Goal: Information Seeking & Learning: Learn about a topic

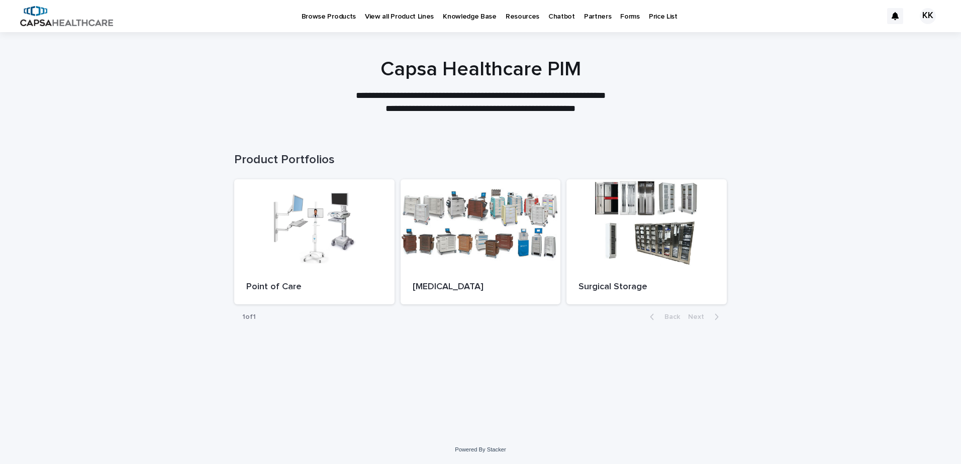
click at [506, 18] on p "Resources" at bounding box center [523, 10] width 34 height 21
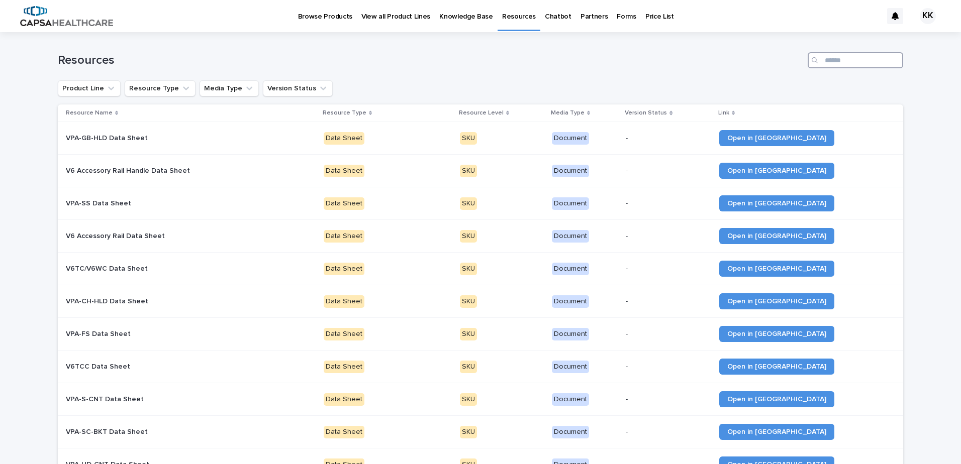
click at [847, 59] on input "Search" at bounding box center [855, 60] width 95 height 16
type input "*"
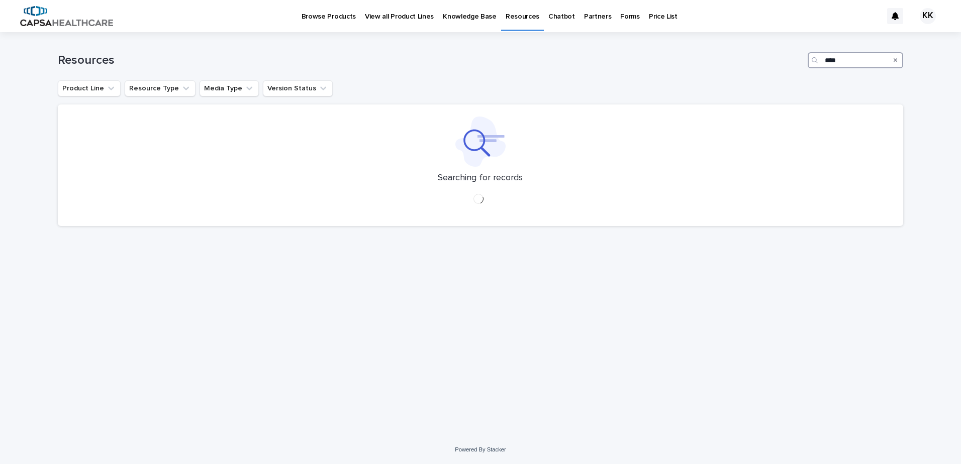
type input "****"
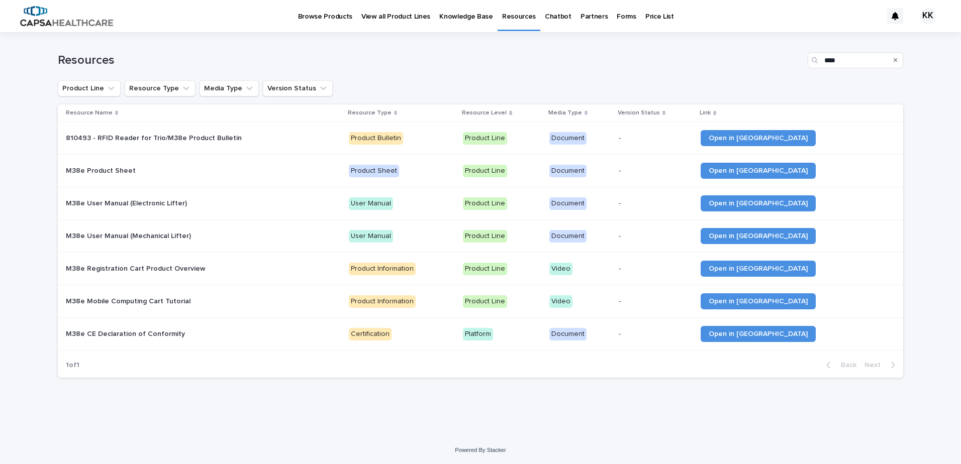
click at [336, 18] on p "Browse Products" at bounding box center [325, 10] width 54 height 21
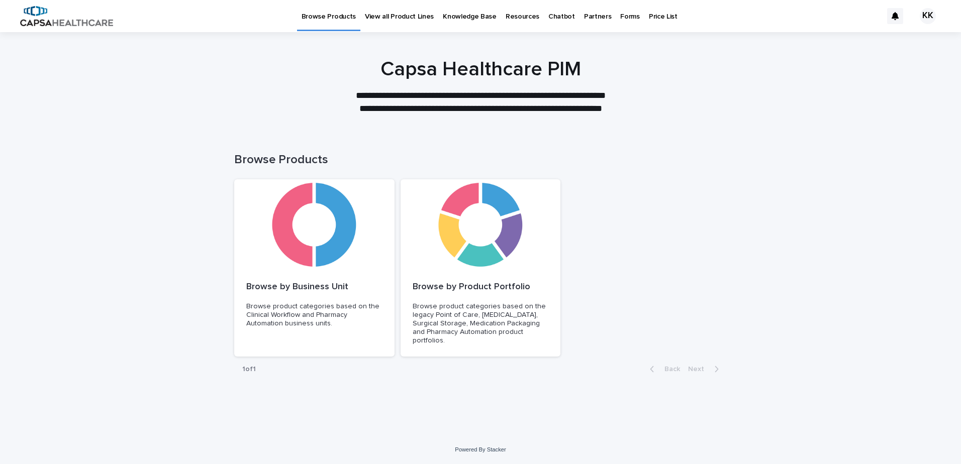
click at [391, 17] on p "View all Product Lines" at bounding box center [399, 10] width 69 height 21
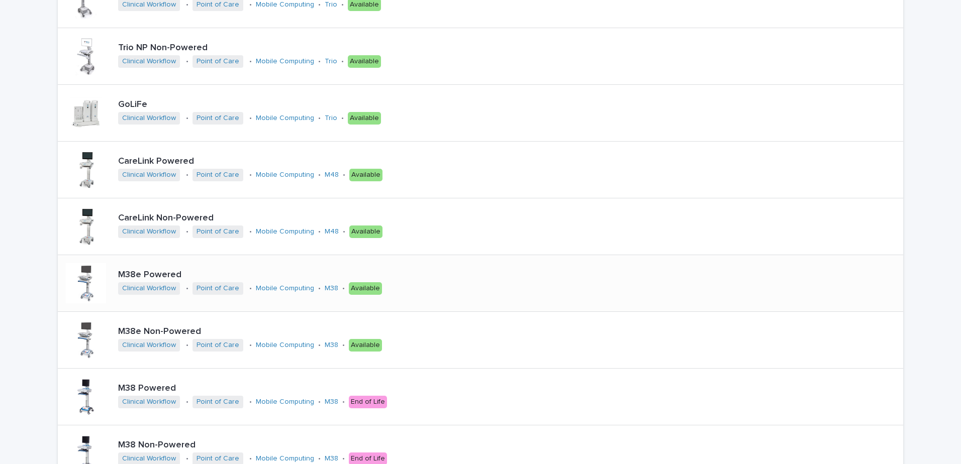
scroll to position [251, 0]
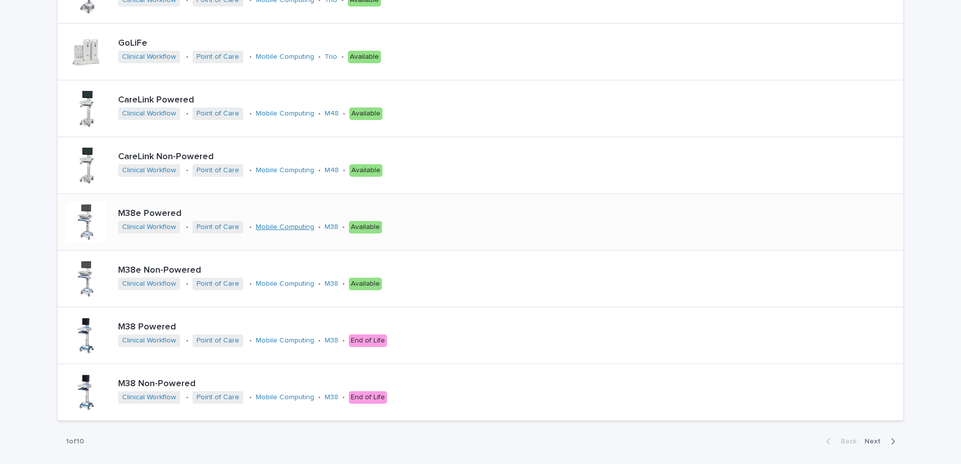
click at [289, 228] on link "Mobile Computing" at bounding box center [285, 227] width 58 height 9
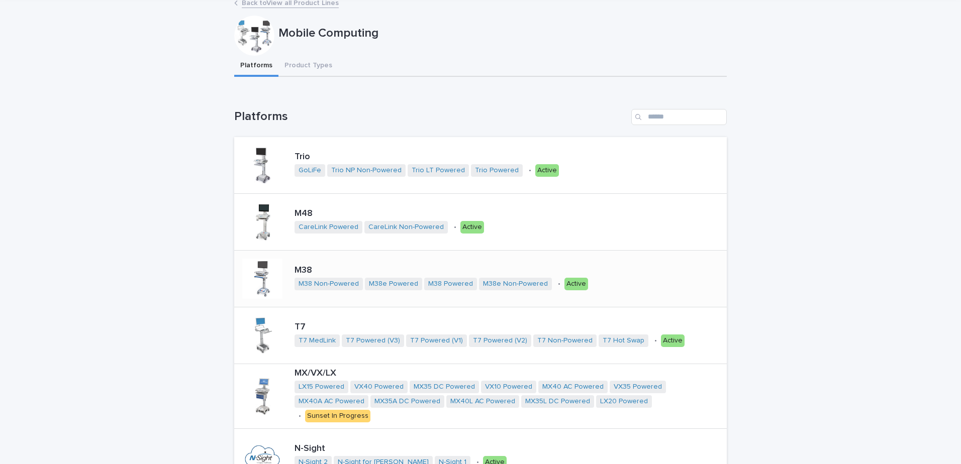
scroll to position [101, 0]
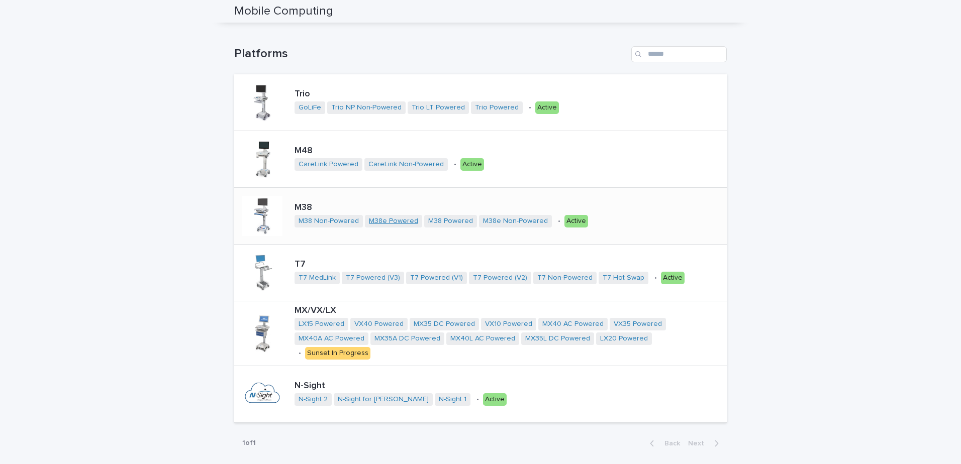
click at [378, 221] on link "M38e Powered" at bounding box center [393, 221] width 49 height 9
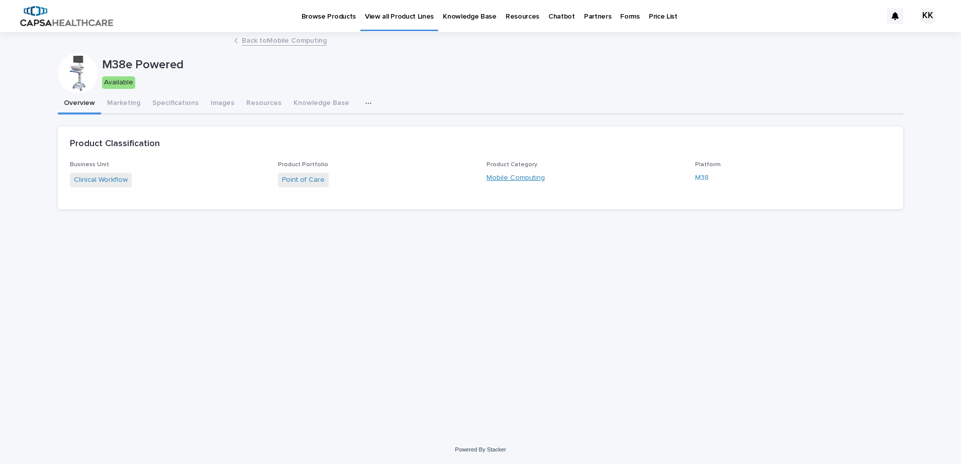
click at [491, 175] on link "Mobile Computing" at bounding box center [516, 178] width 58 height 11
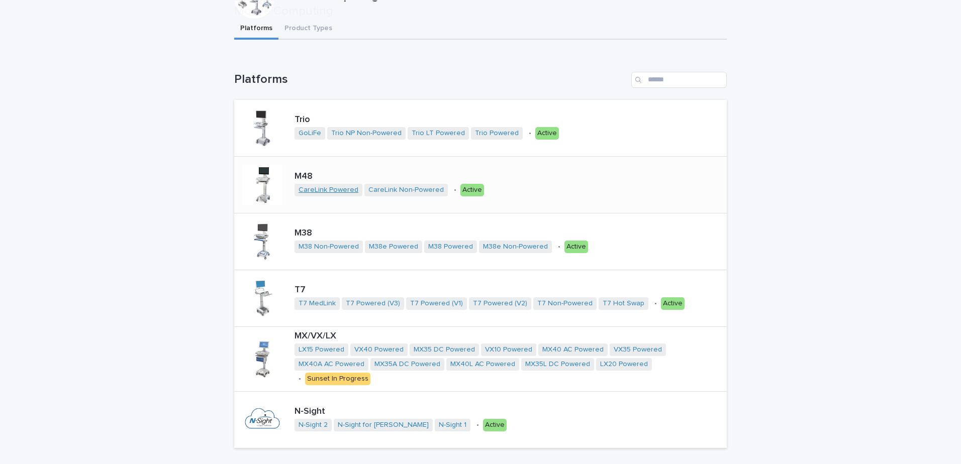
scroll to position [151, 0]
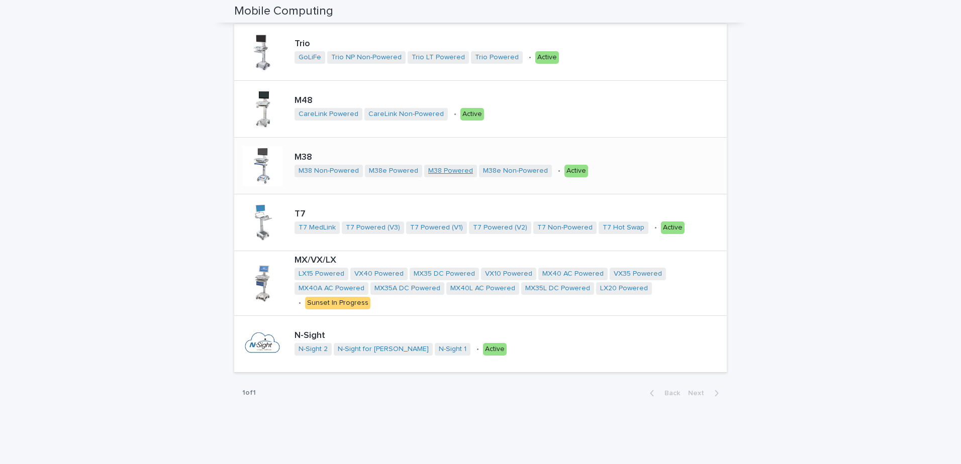
click at [439, 170] on link "M38 Powered" at bounding box center [450, 171] width 45 height 9
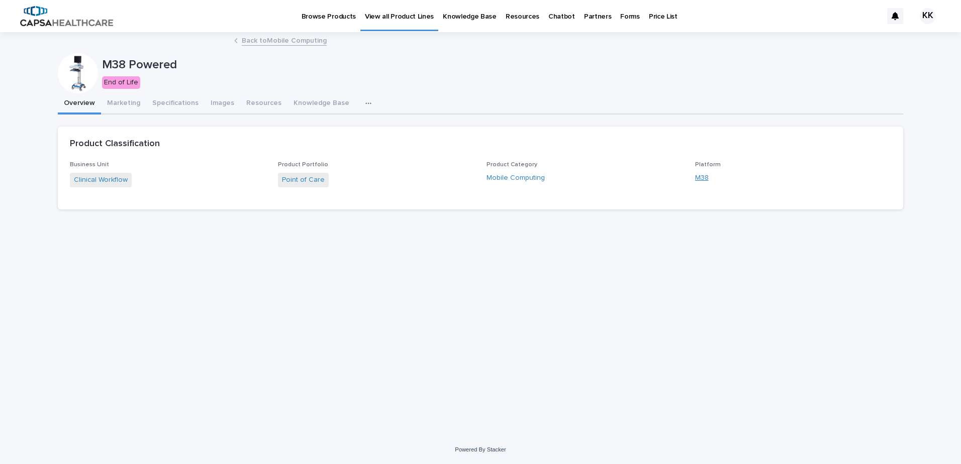
click at [704, 178] on link "M38" at bounding box center [702, 178] width 14 height 11
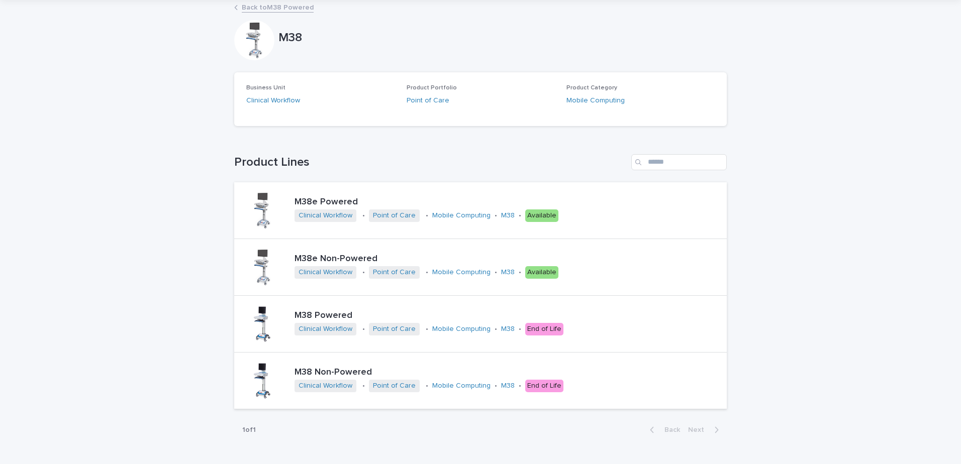
scroll to position [50, 0]
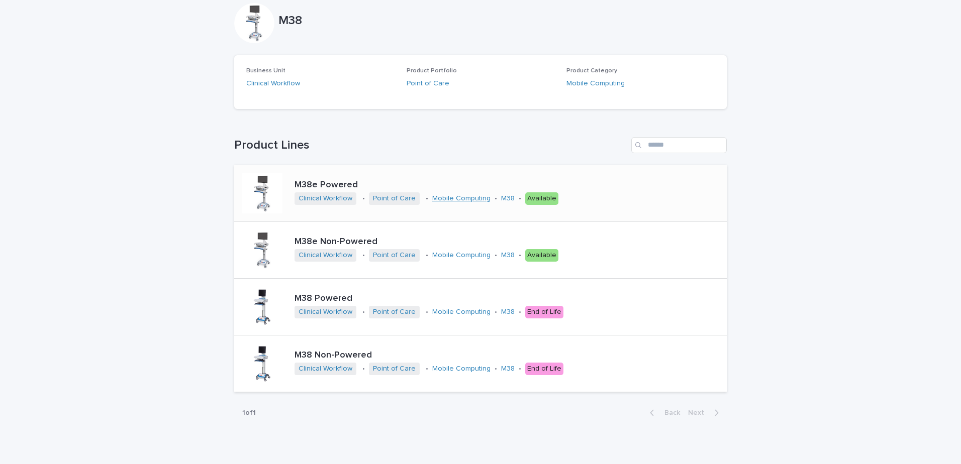
click at [464, 198] on link "Mobile Computing" at bounding box center [461, 199] width 58 height 9
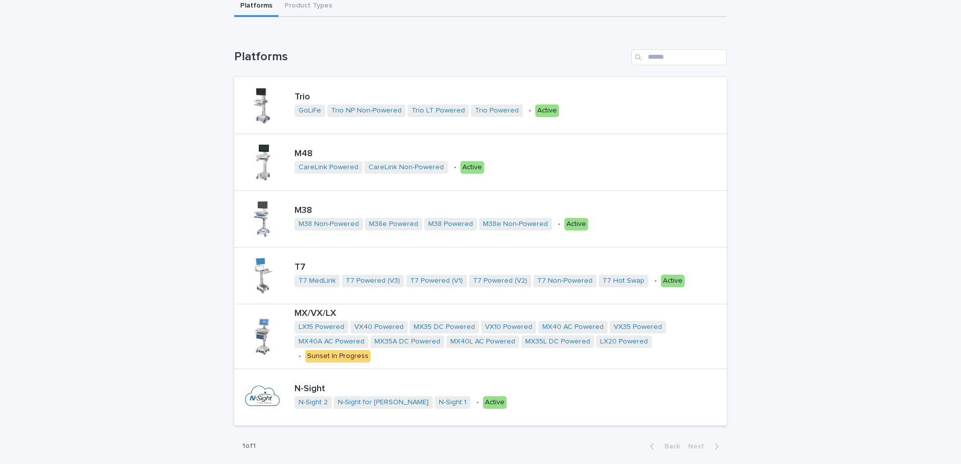
scroll to position [101, 0]
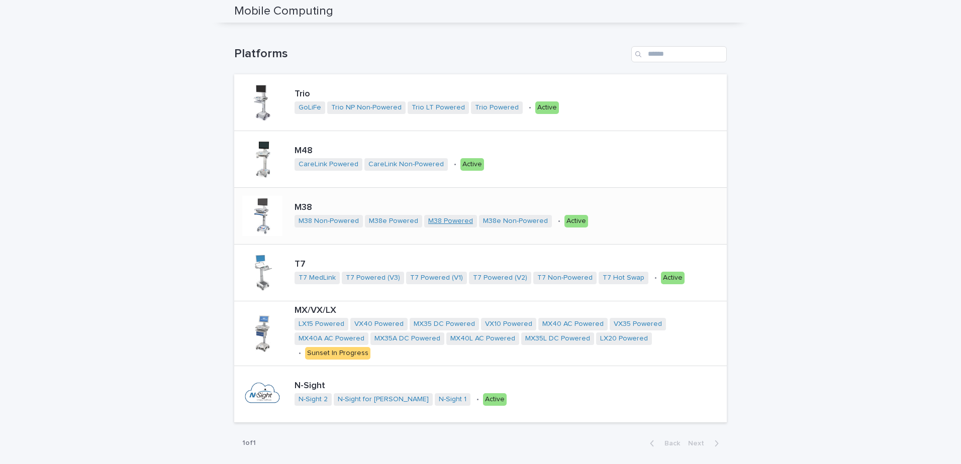
click at [430, 220] on link "M38 Powered" at bounding box center [450, 221] width 45 height 9
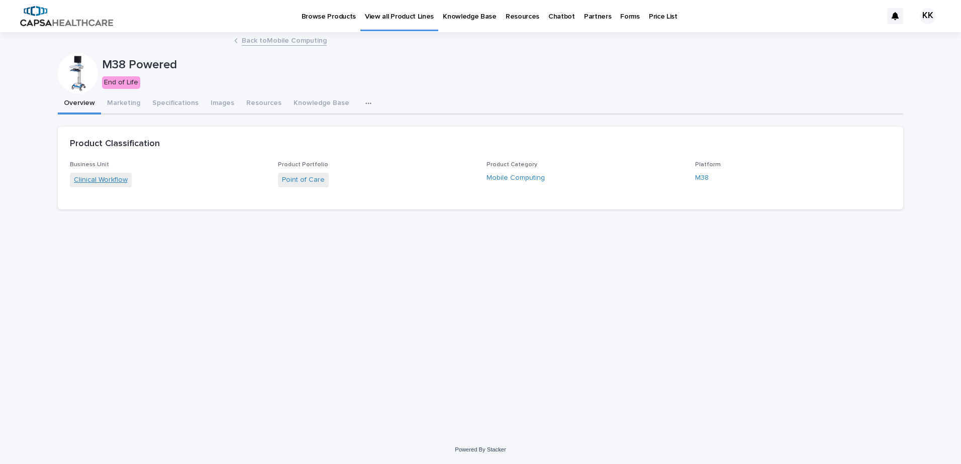
click at [92, 181] on link "Clinical Workflow" at bounding box center [101, 180] width 54 height 11
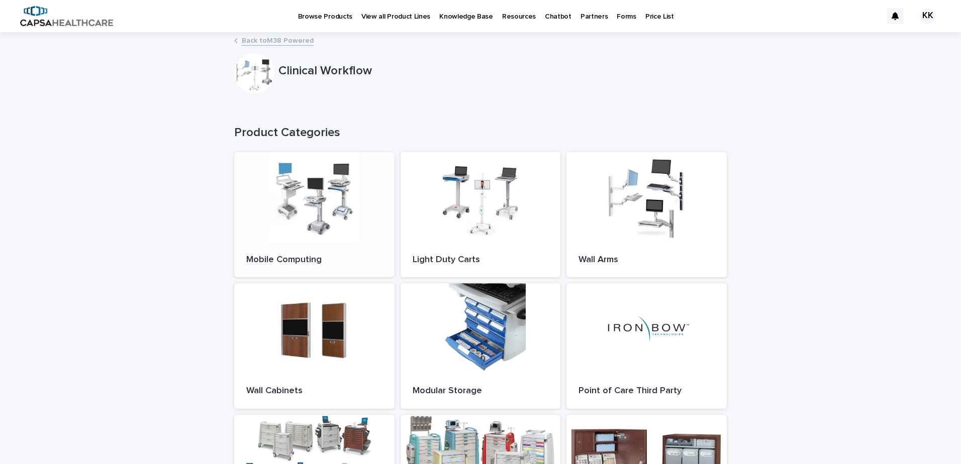
click at [316, 205] on div at bounding box center [314, 197] width 160 height 90
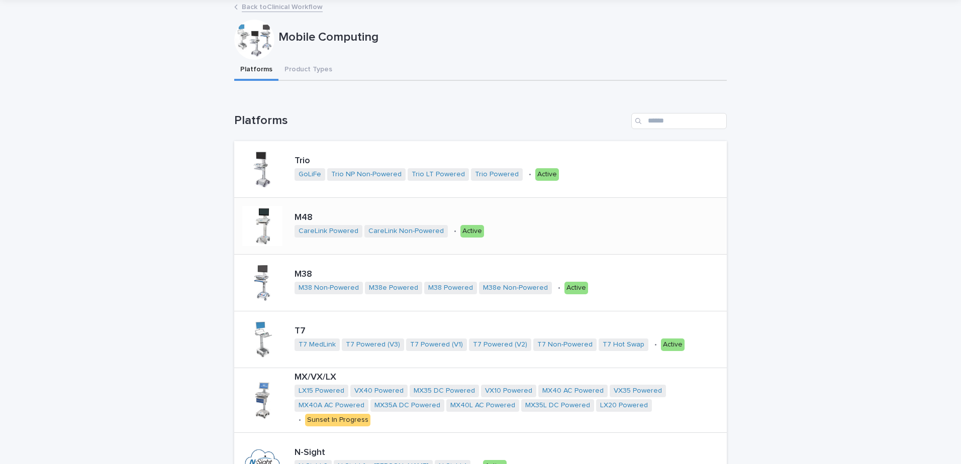
scroll to position [50, 0]
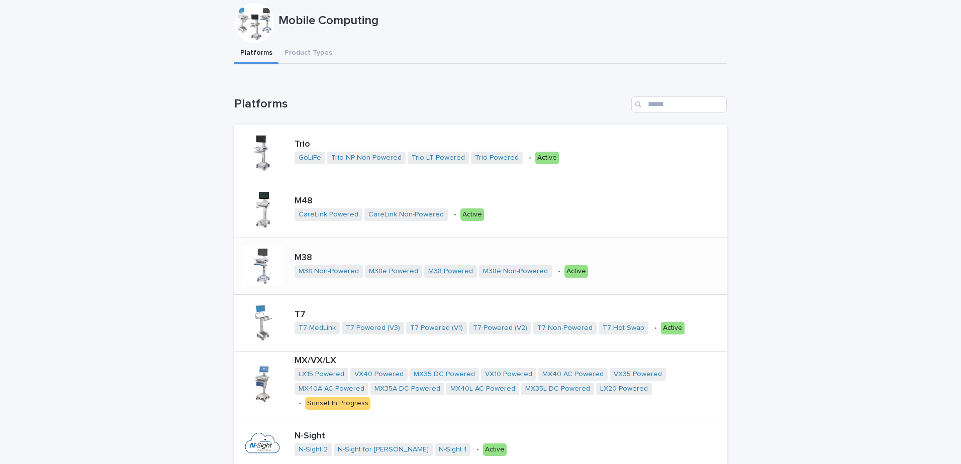
click at [436, 273] on link "M38 Powered" at bounding box center [450, 271] width 45 height 9
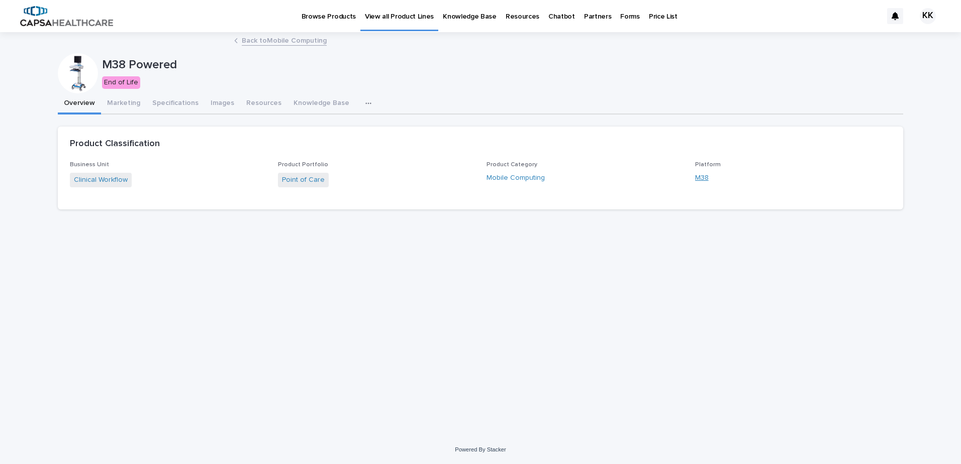
click at [703, 177] on link "M38" at bounding box center [702, 178] width 14 height 11
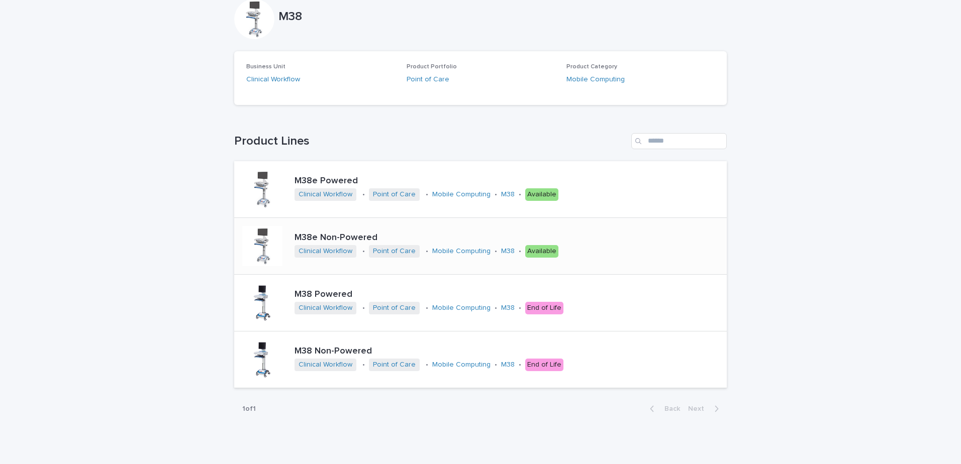
scroll to position [99, 0]
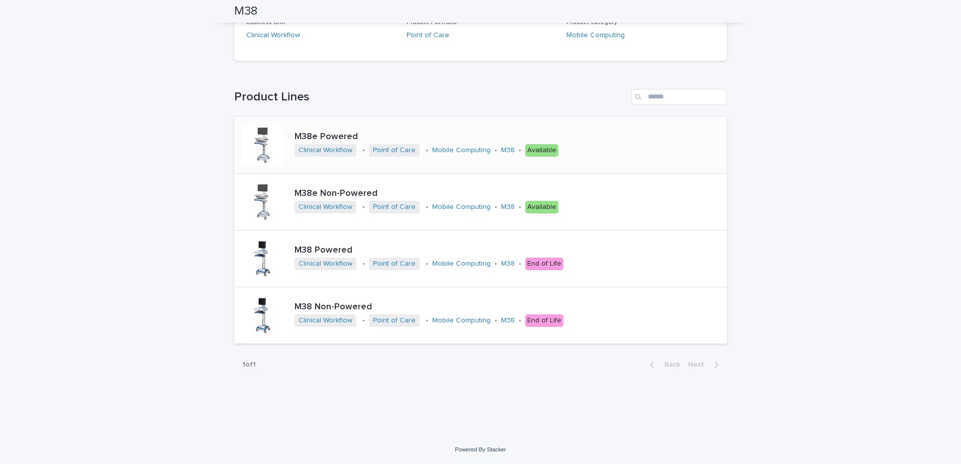
click at [535, 148] on div "Available" at bounding box center [541, 150] width 33 height 13
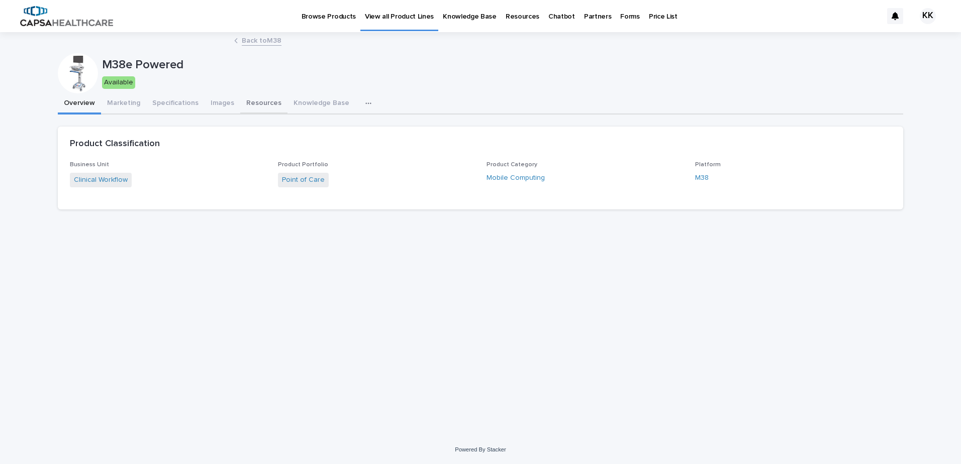
click at [259, 102] on button "Resources" at bounding box center [263, 103] width 47 height 21
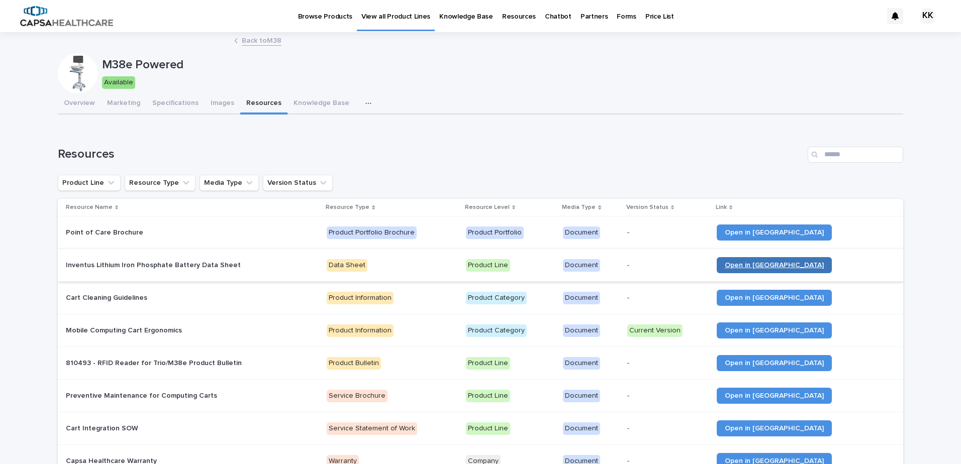
click at [779, 265] on span "Open in [GEOGRAPHIC_DATA]" at bounding box center [774, 265] width 99 height 7
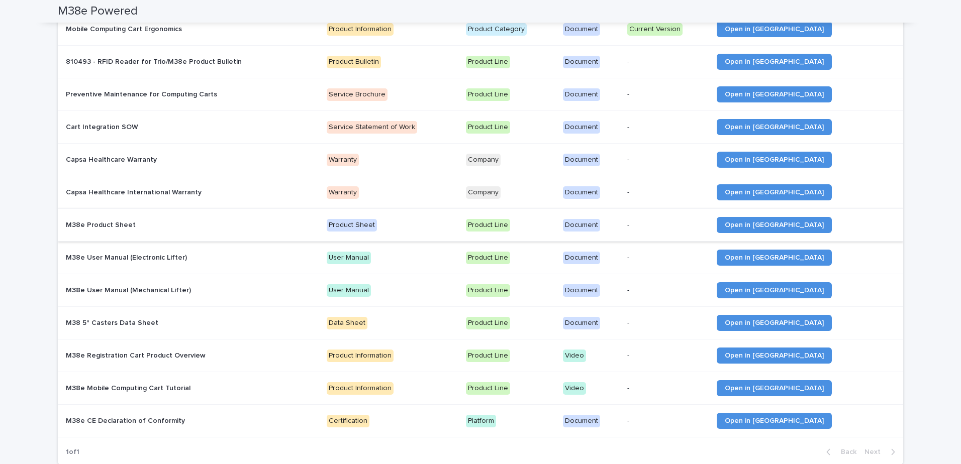
scroll to position [101, 0]
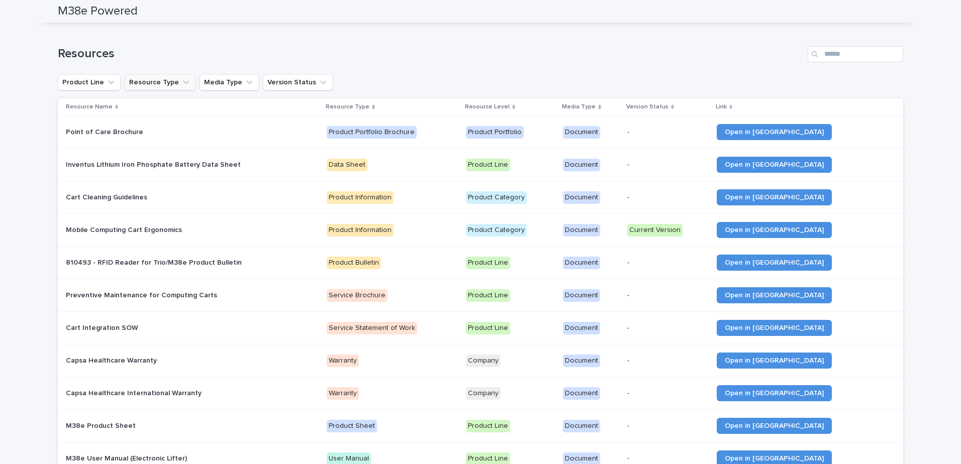
click at [187, 81] on button "Resource Type" at bounding box center [160, 82] width 71 height 16
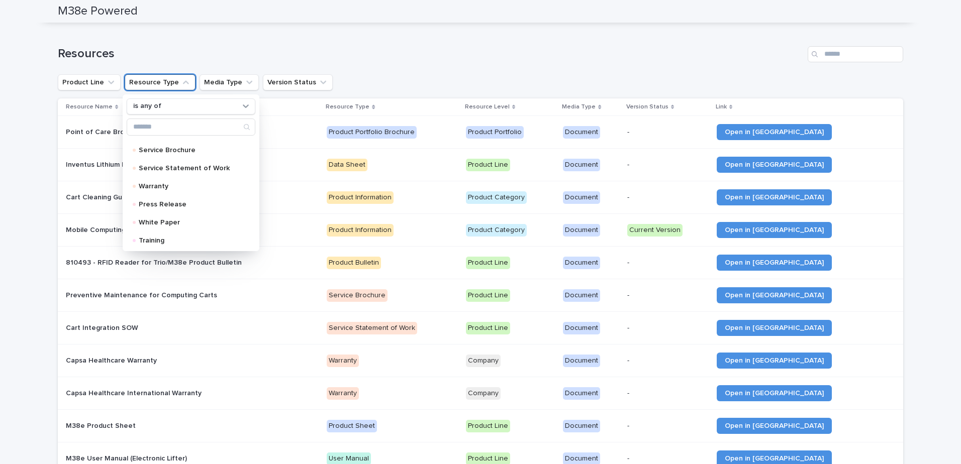
scroll to position [287, 0]
click at [144, 237] on p "Training" at bounding box center [189, 239] width 101 height 7
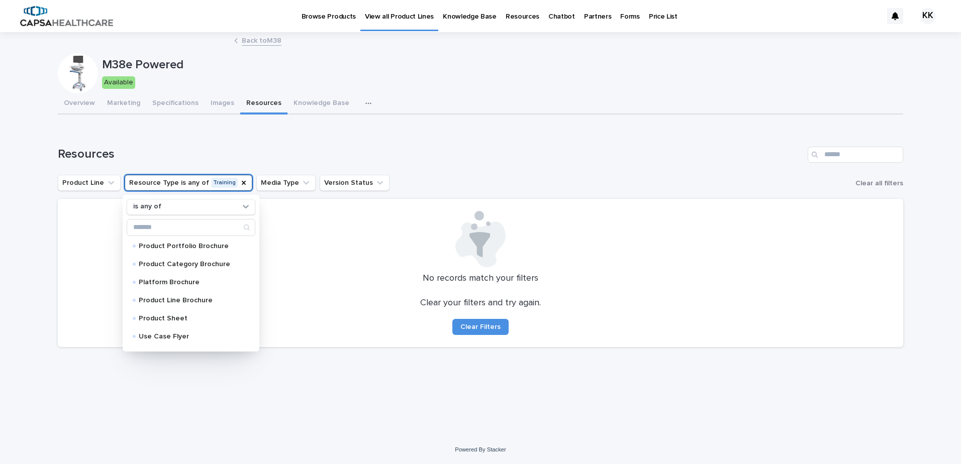
scroll to position [0, 0]
click at [166, 283] on p "Platform Brochure" at bounding box center [189, 283] width 101 height 7
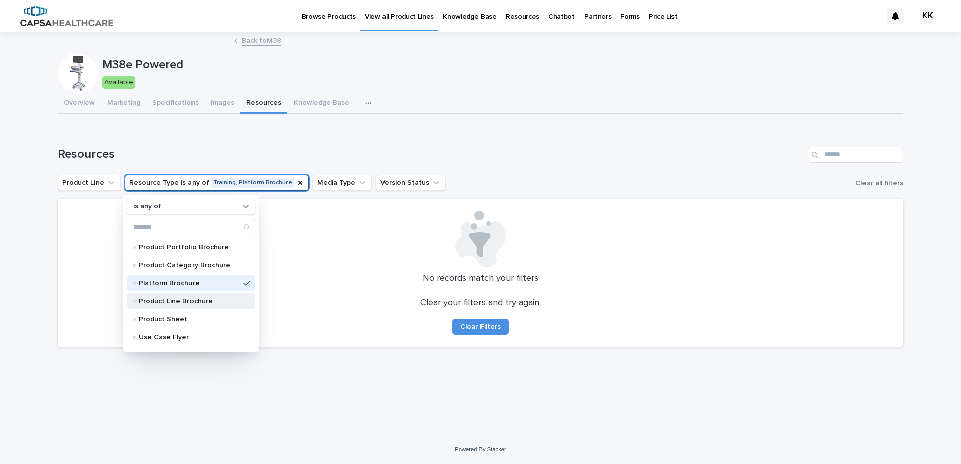
click at [172, 301] on p "Product Line Brochure" at bounding box center [189, 301] width 101 height 7
click at [104, 183] on button "Product Line" at bounding box center [89, 183] width 63 height 16
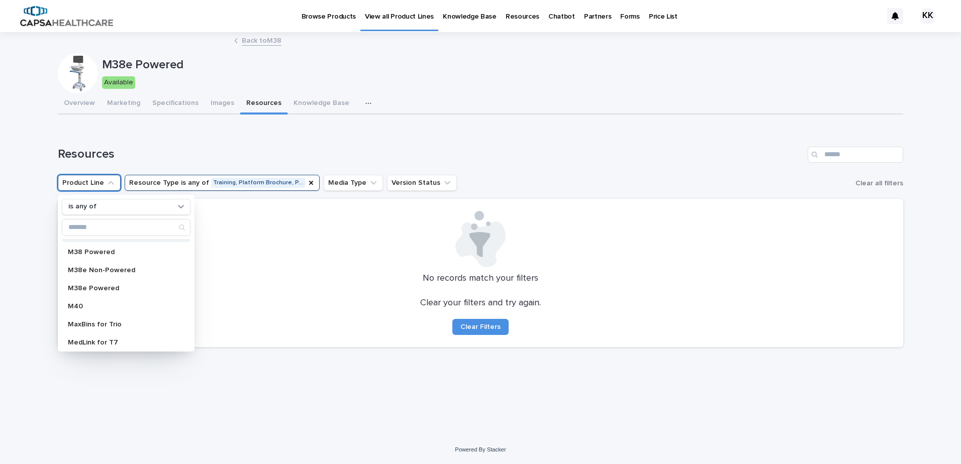
scroll to position [201, 0]
click at [95, 244] on p "M38 Powered" at bounding box center [121, 245] width 107 height 7
